Goal: Task Accomplishment & Management: Manage account settings

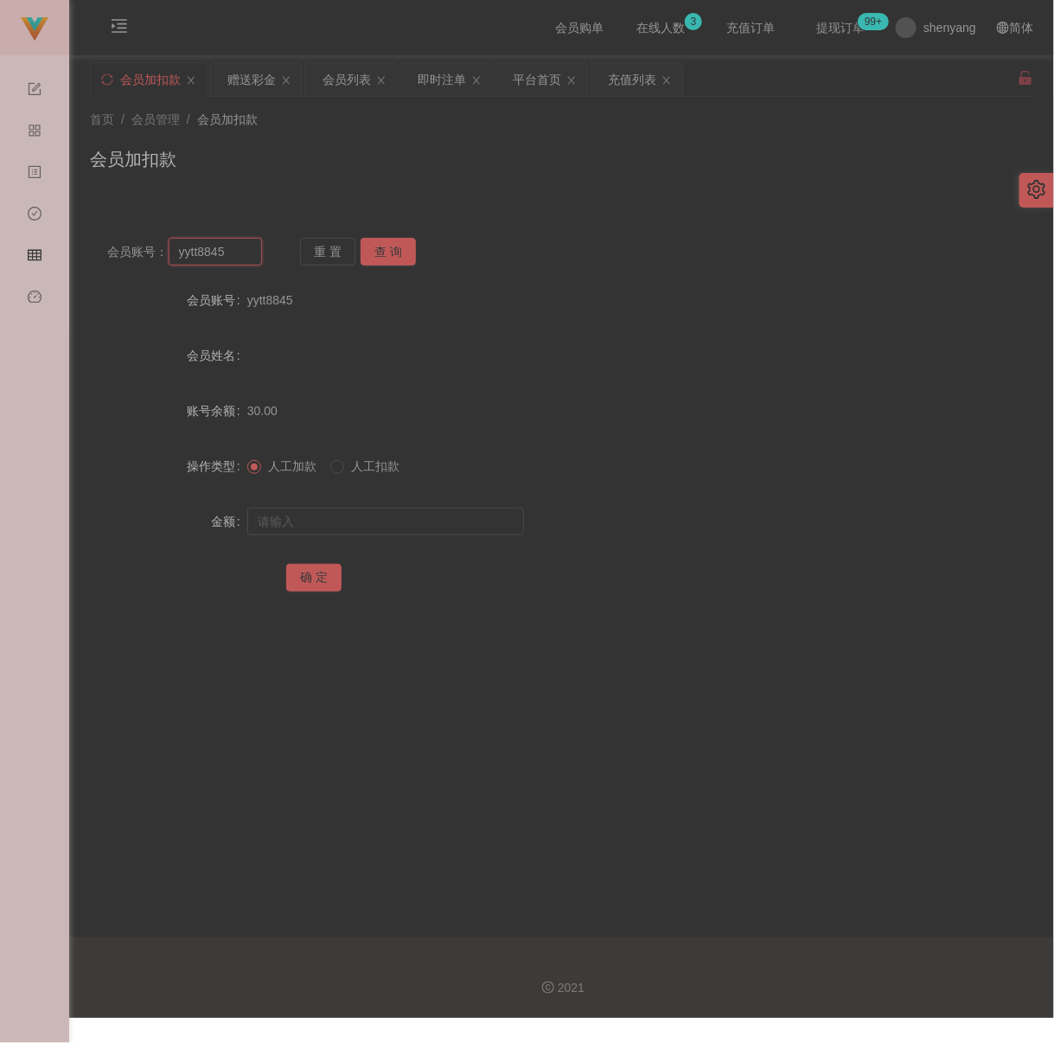
click at [237, 265] on input "yytt8845" at bounding box center [215, 252] width 93 height 28
paste input "0165145720"
type input "0165145720"
click at [398, 249] on button "查 询" at bounding box center [388, 252] width 55 height 28
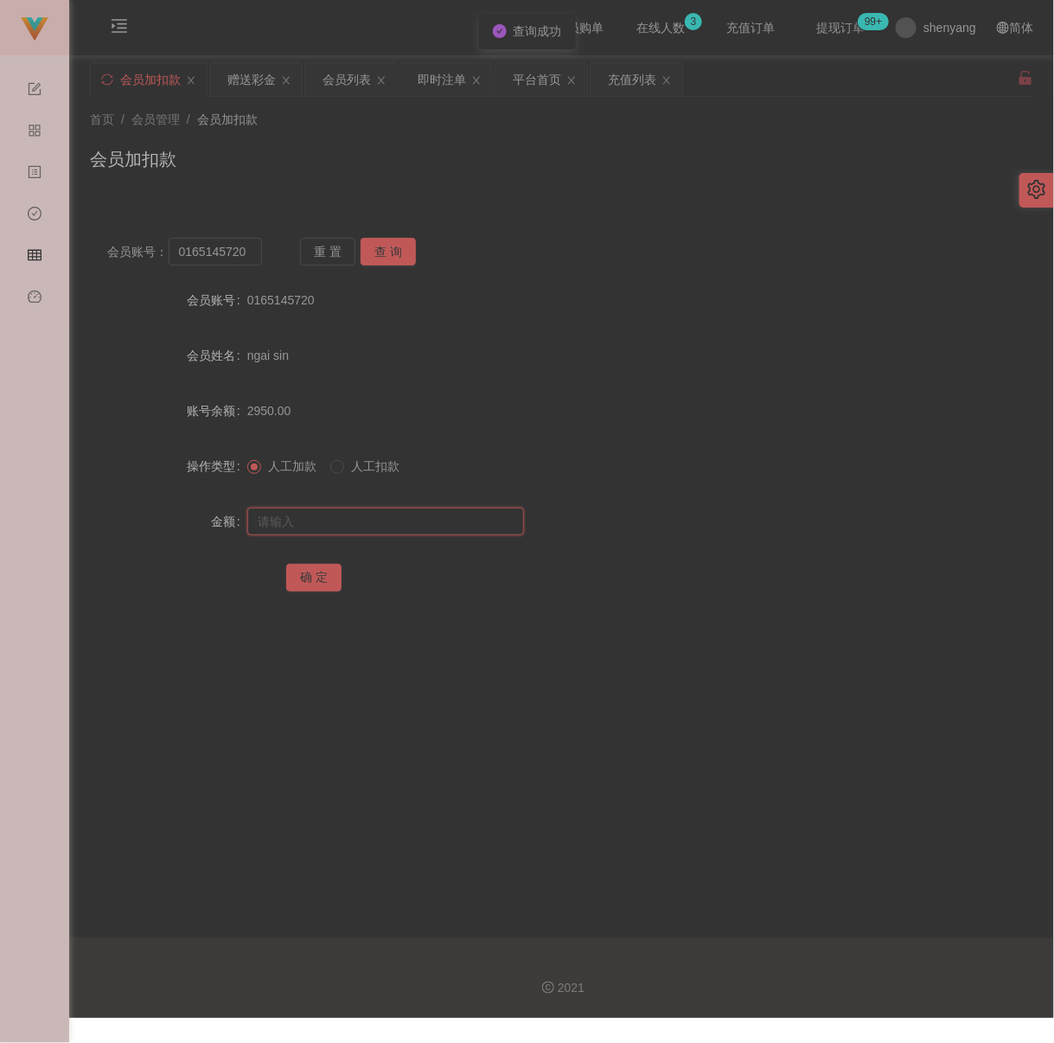
click at [429, 527] on input "text" at bounding box center [385, 522] width 277 height 28
click at [342, 530] on input "text" at bounding box center [385, 522] width 277 height 28
paste input "3000"
type input "3000"
click at [323, 582] on button "确 定" at bounding box center [313, 578] width 55 height 28
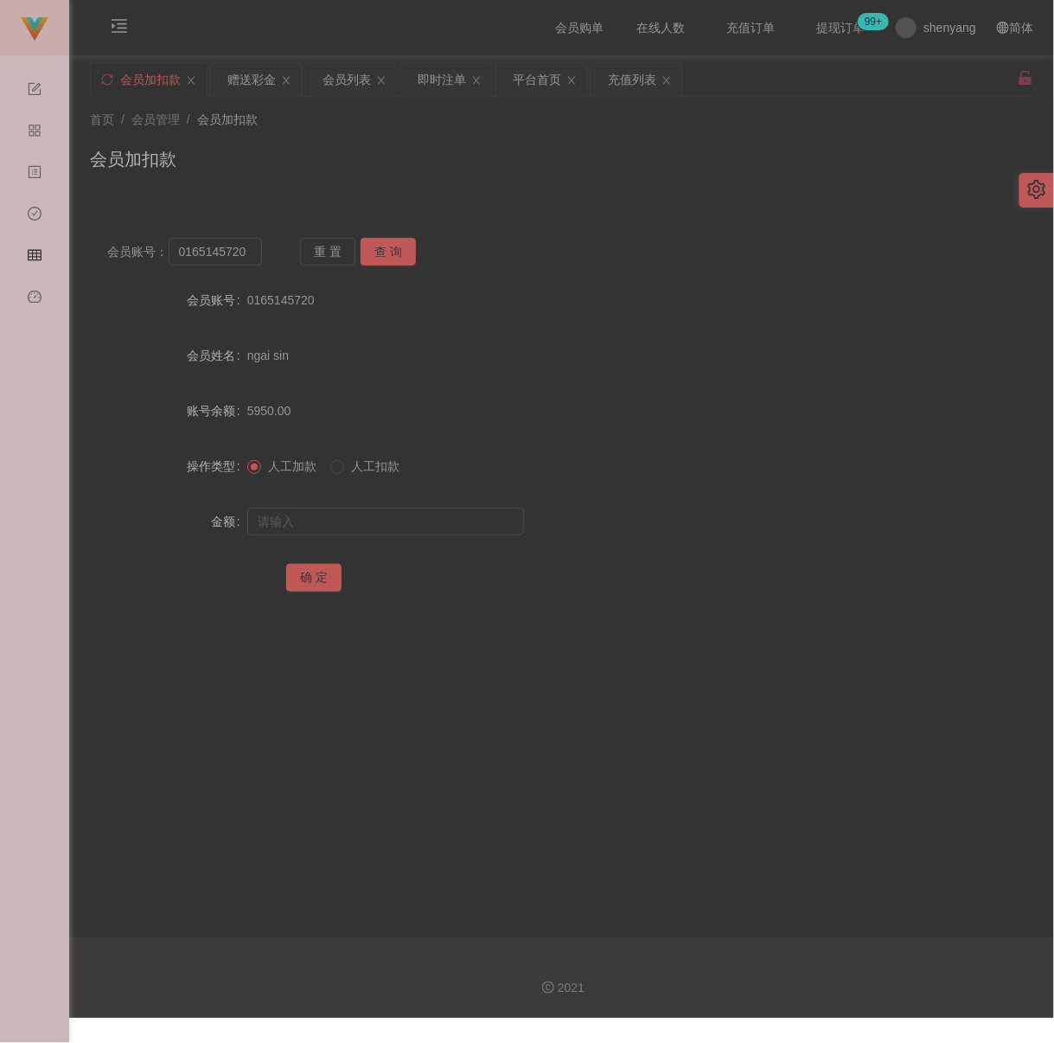
click at [572, 189] on div "首页 / 会员管理 / 会员加扣款 / 会员加扣款" at bounding box center [561, 148] width 985 height 103
click at [247, 259] on input "0165145720" at bounding box center [215, 252] width 93 height 28
paste input "Keongtee"
type input "Keongtee"
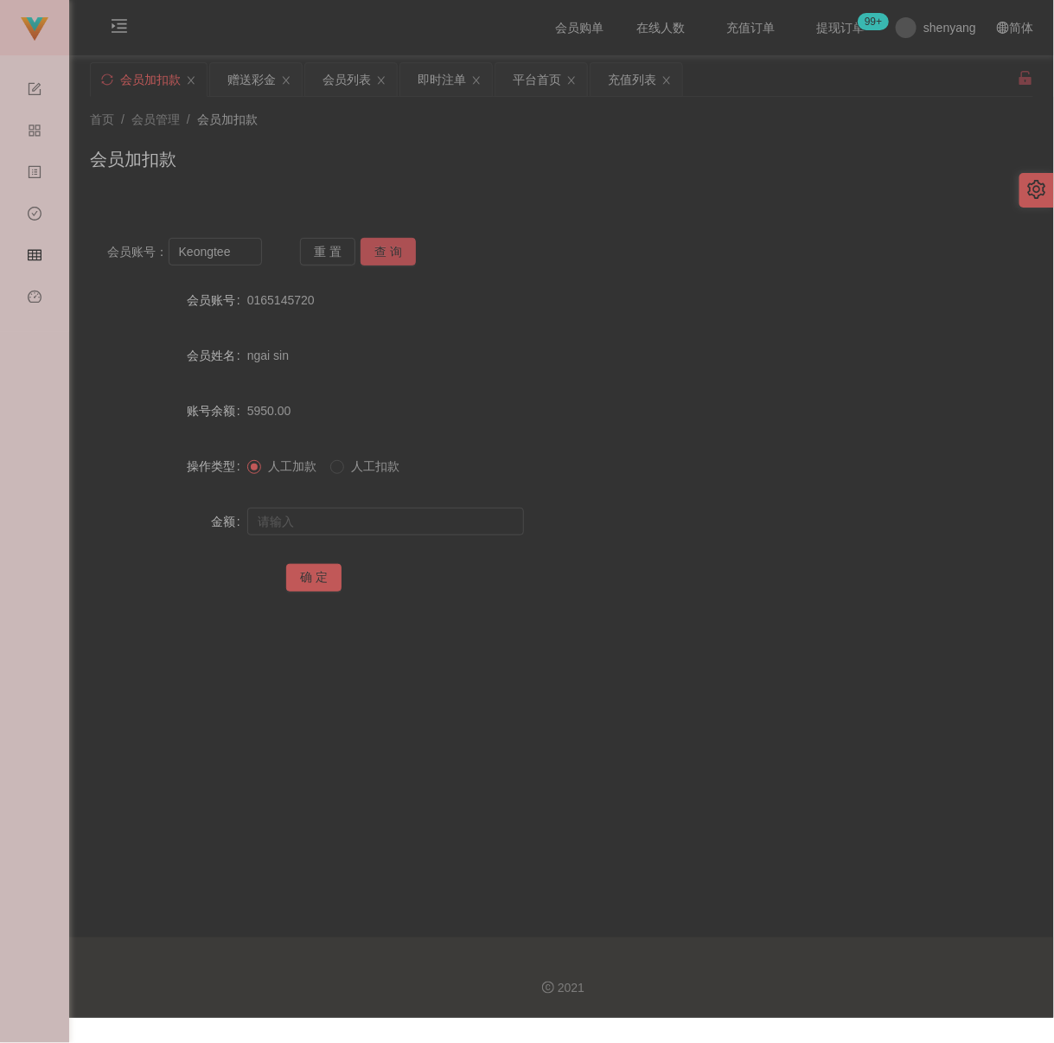
click at [390, 252] on button "查 询" at bounding box center [388, 252] width 55 height 28
click at [363, 529] on input "text" at bounding box center [385, 522] width 277 height 28
click at [389, 529] on input "text" at bounding box center [385, 522] width 277 height 28
paste input "2000"
type input "2000"
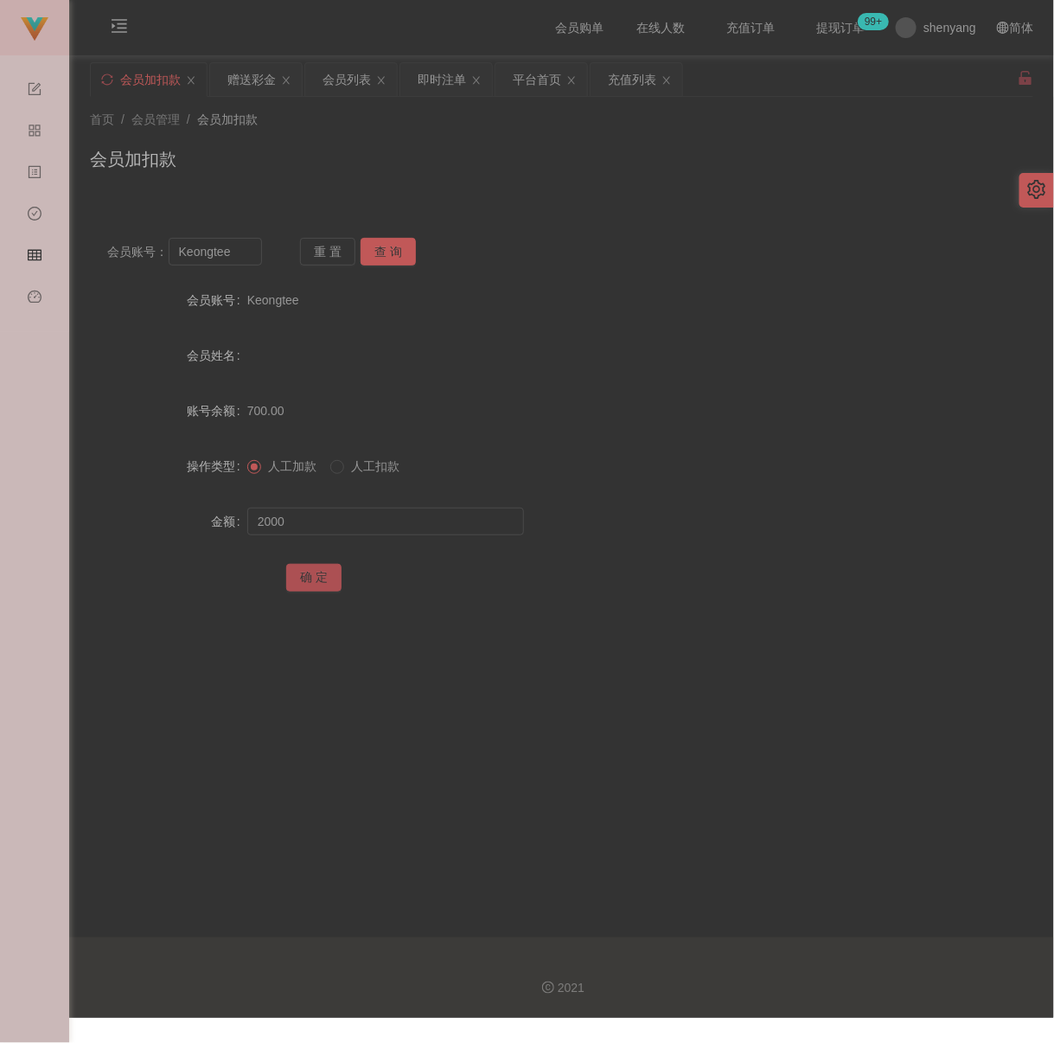
click at [330, 582] on button "确 定" at bounding box center [313, 578] width 55 height 28
click at [578, 169] on div "会员加扣款" at bounding box center [561, 166] width 943 height 40
click at [247, 258] on input "Keongtee" at bounding box center [215, 252] width 93 height 28
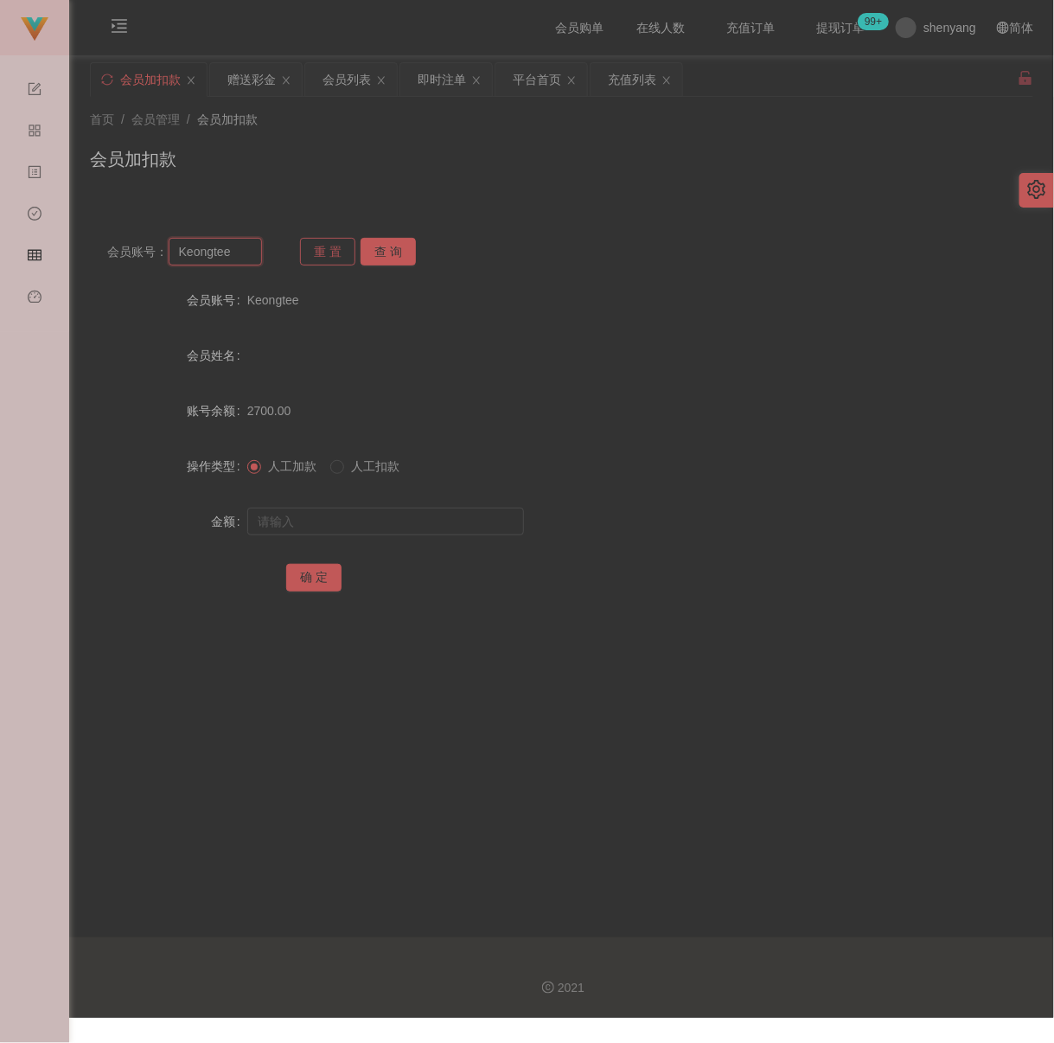
paste input "0165145720"
type input "0165145720"
click at [393, 249] on button "查 询" at bounding box center [388, 252] width 55 height 28
click at [371, 516] on input "text" at bounding box center [385, 522] width 277 height 28
type input "1000"
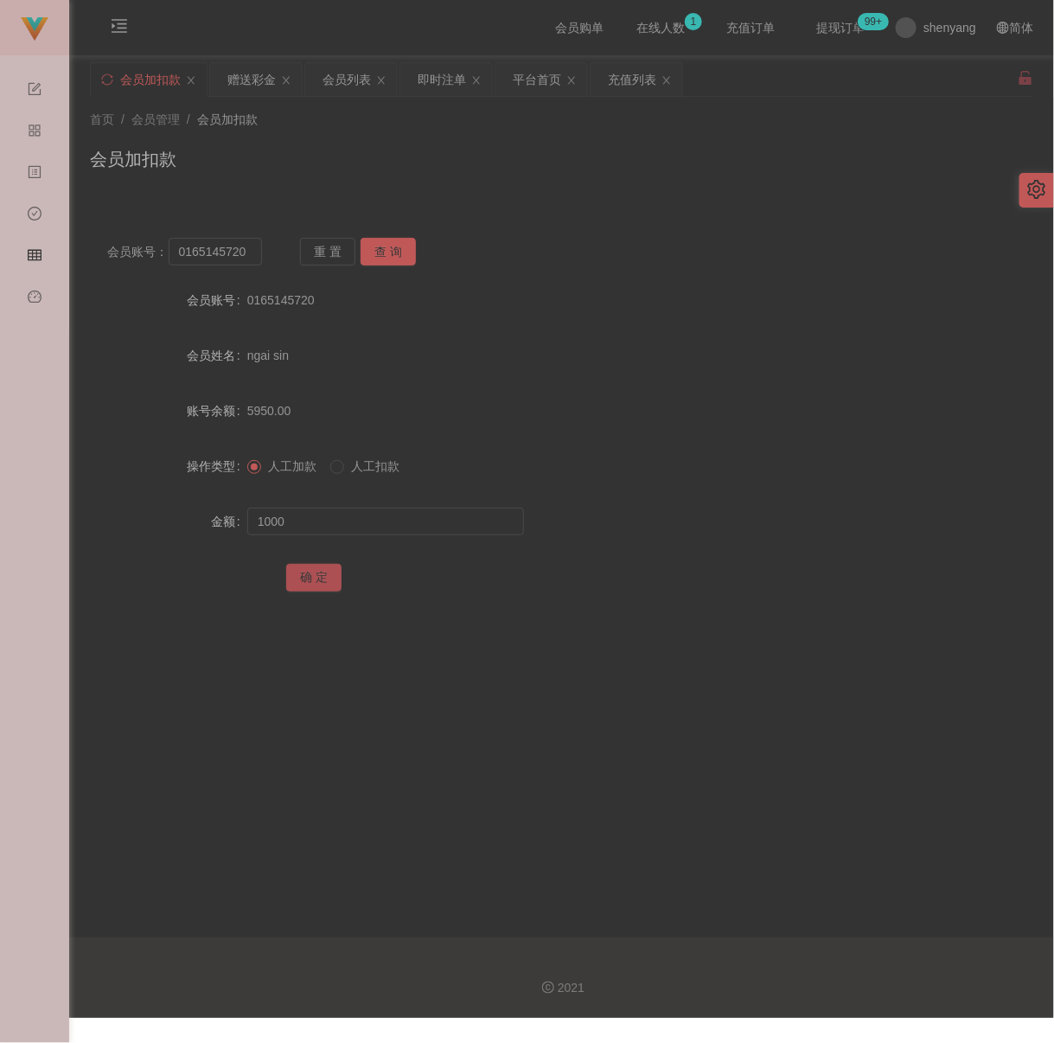
click at [335, 585] on button "确 定" at bounding box center [313, 578] width 55 height 28
